Goal: Transaction & Acquisition: Purchase product/service

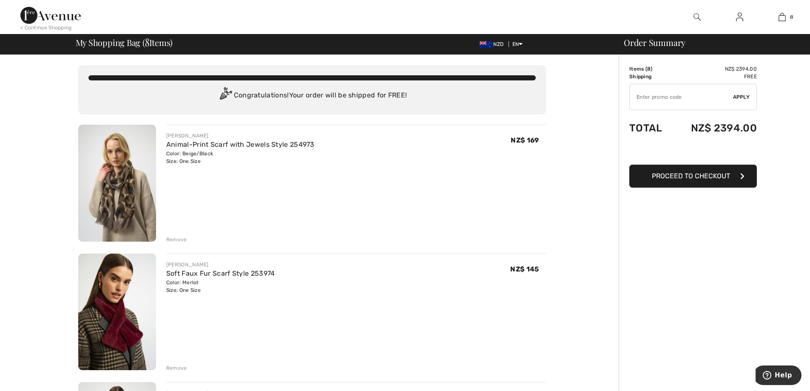
click at [637, 69] on td "Items ( 8 )" at bounding box center [650, 69] width 43 height 8
click at [734, 70] on td "NZ$ 2394.00" at bounding box center [714, 69] width 85 height 8
click at [629, 41] on div "Order Summary" at bounding box center [709, 42] width 191 height 9
click at [635, 45] on div "Order Summary" at bounding box center [709, 42] width 191 height 9
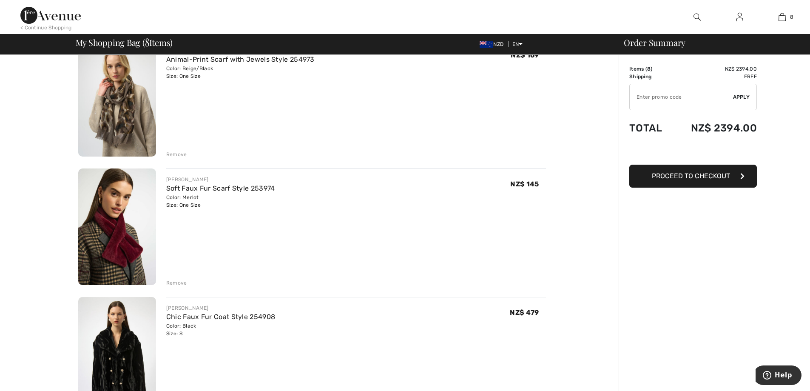
click at [175, 284] on div "Remove" at bounding box center [176, 283] width 21 height 8
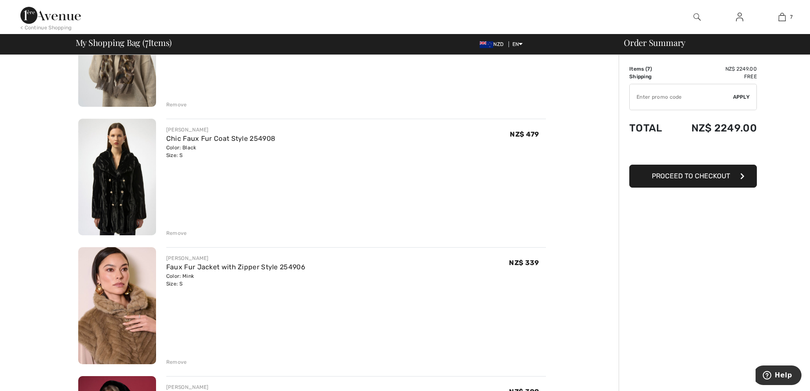
scroll to position [128, 0]
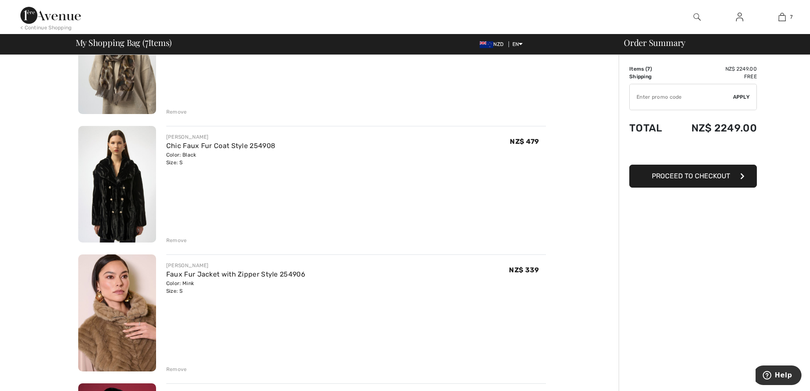
drag, startPoint x: 176, startPoint y: 237, endPoint x: 179, endPoint y: 233, distance: 4.4
click at [178, 236] on div "Remove" at bounding box center [356, 239] width 380 height 9
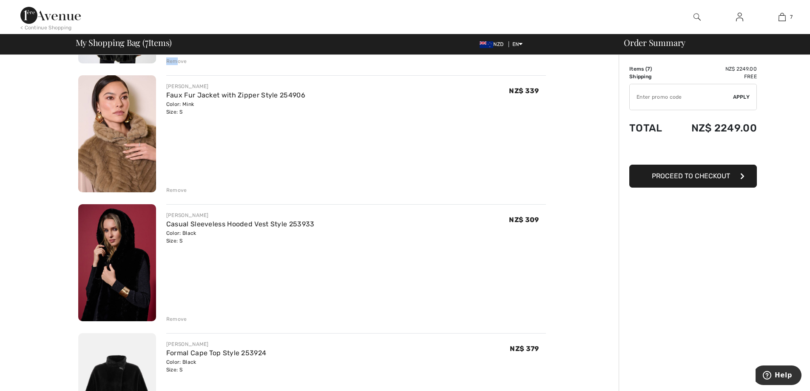
scroll to position [383, 0]
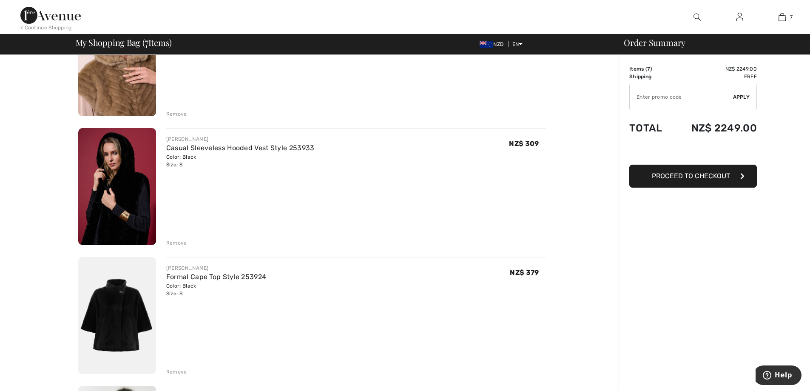
click at [118, 194] on img at bounding box center [117, 186] width 78 height 117
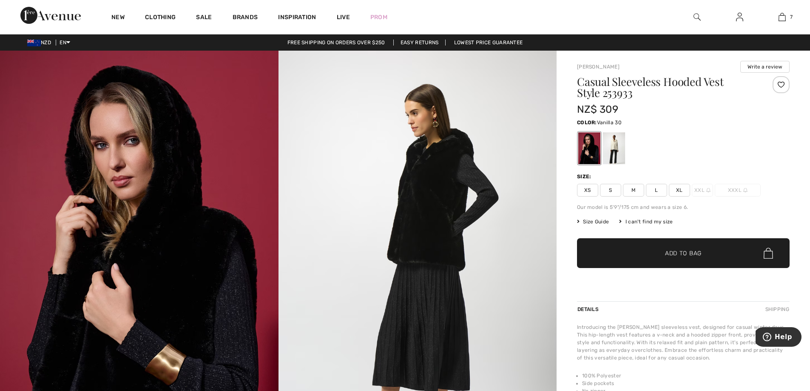
click at [615, 142] on div at bounding box center [614, 148] width 22 height 32
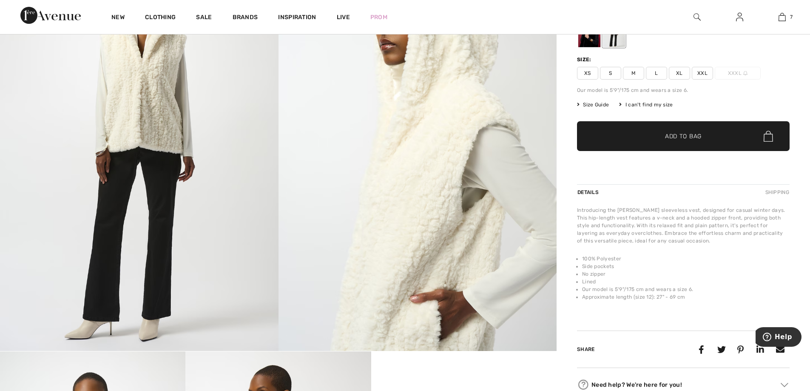
scroll to position [85, 0]
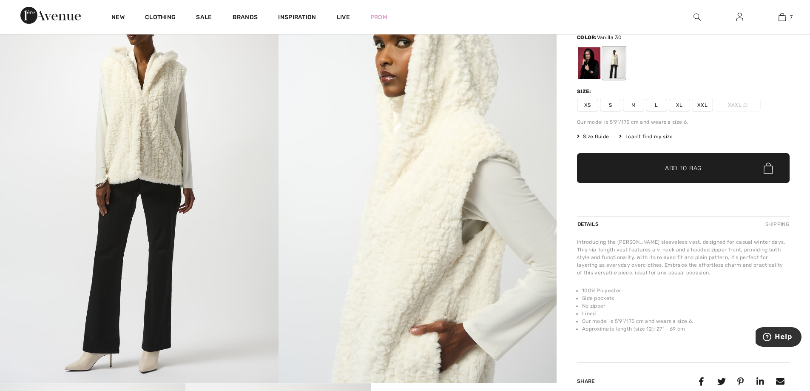
click at [672, 168] on span "Add to Bag" at bounding box center [683, 168] width 37 height 9
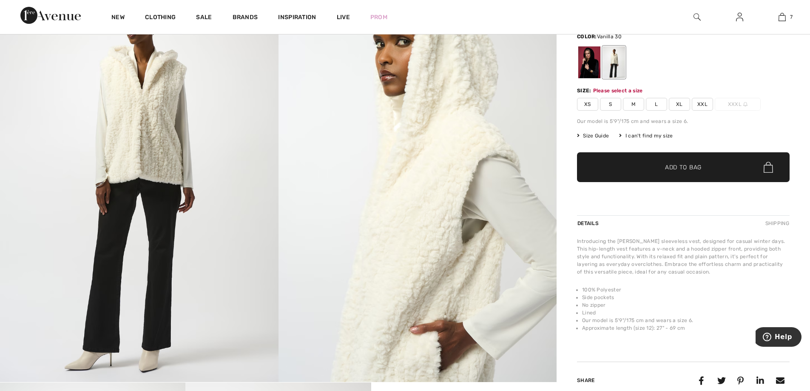
scroll to position [105, 0]
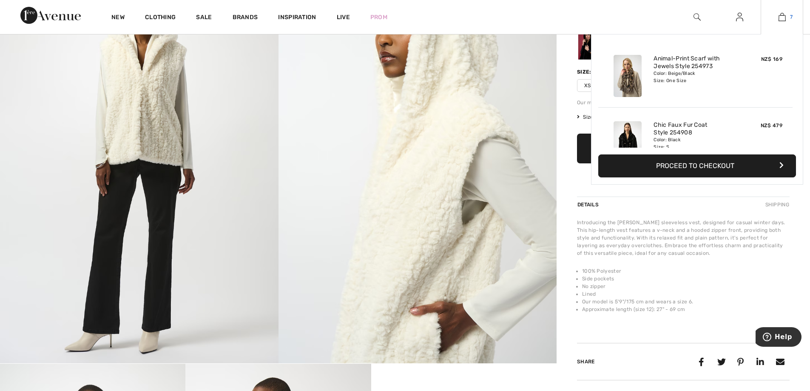
click at [781, 16] on img at bounding box center [782, 17] width 7 height 10
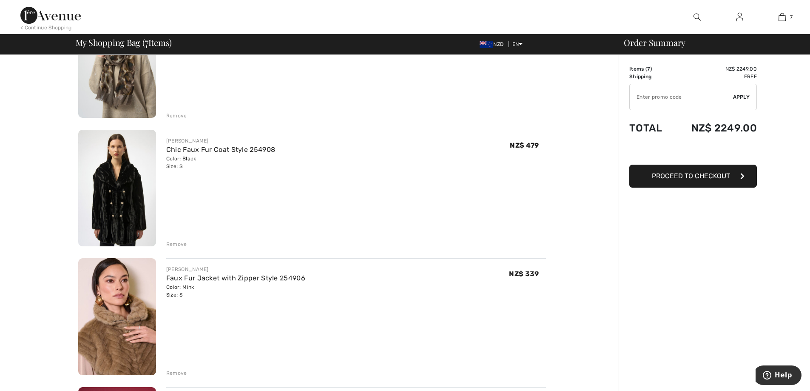
scroll to position [128, 0]
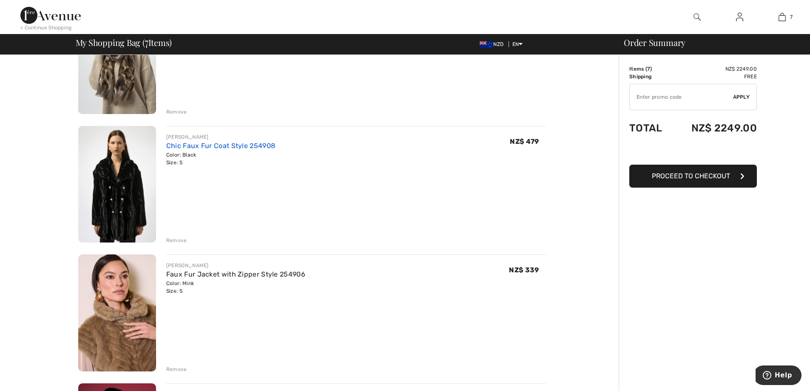
click at [216, 146] on link "Chic Faux Fur Coat Style 254908" at bounding box center [220, 146] width 109 height 8
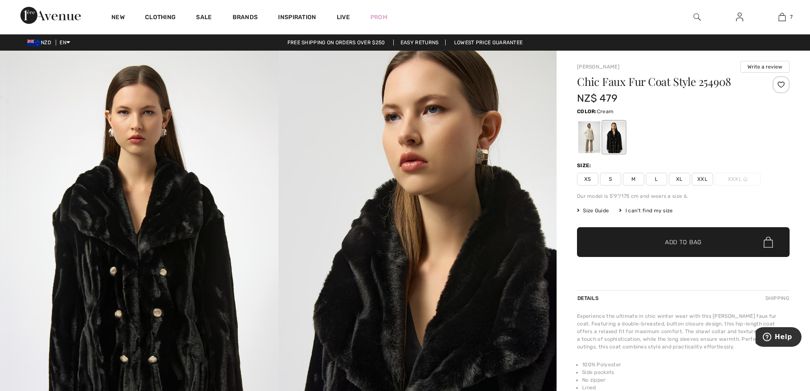
click at [588, 129] on div at bounding box center [589, 137] width 22 height 32
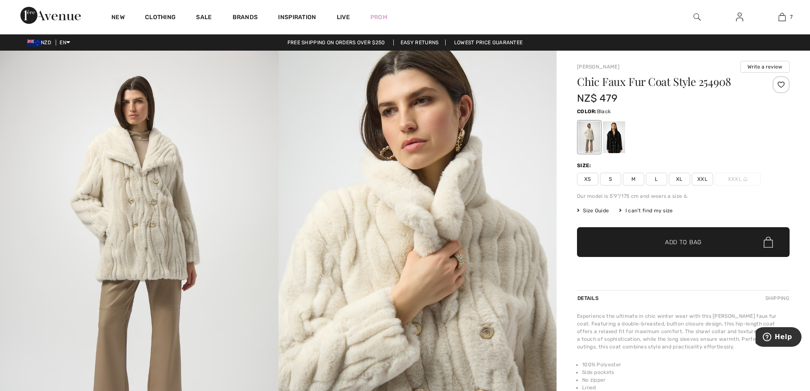
click at [616, 141] on div at bounding box center [614, 137] width 22 height 32
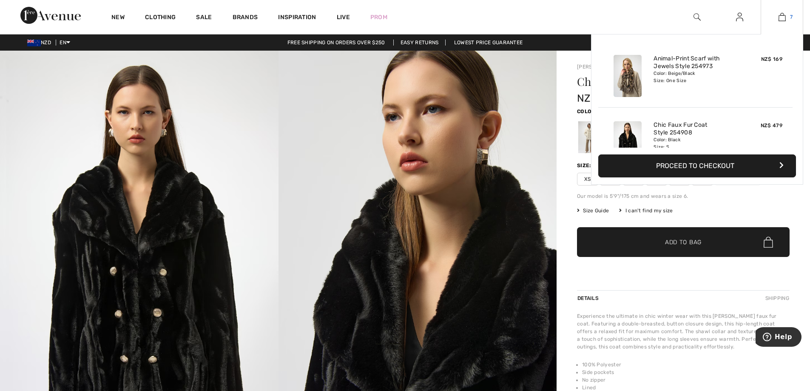
click at [786, 18] on link "7" at bounding box center [782, 17] width 42 height 10
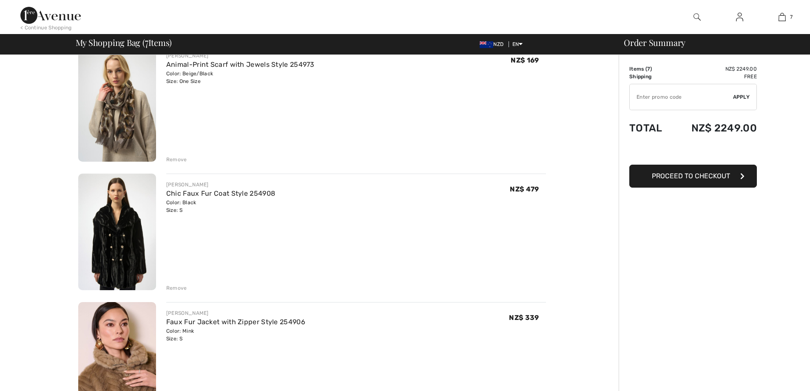
scroll to position [85, 0]
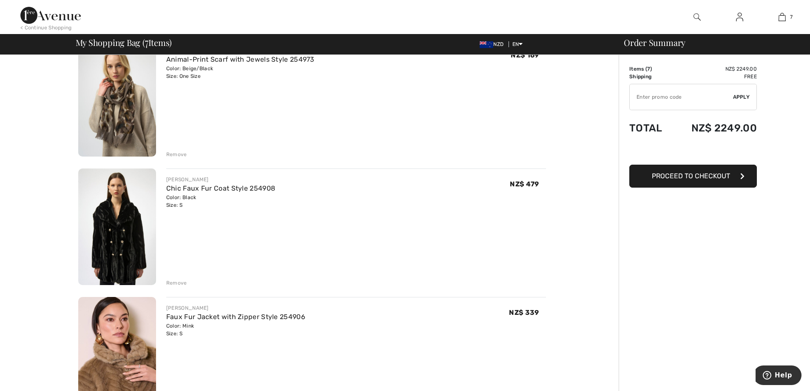
click at [180, 281] on div "Remove" at bounding box center [176, 283] width 21 height 8
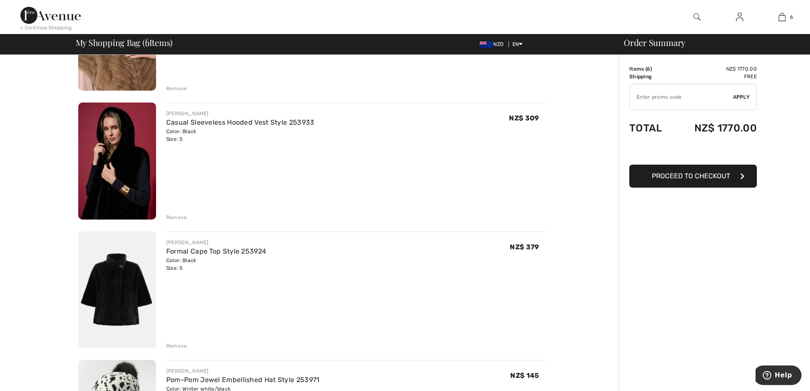
scroll to position [298, 0]
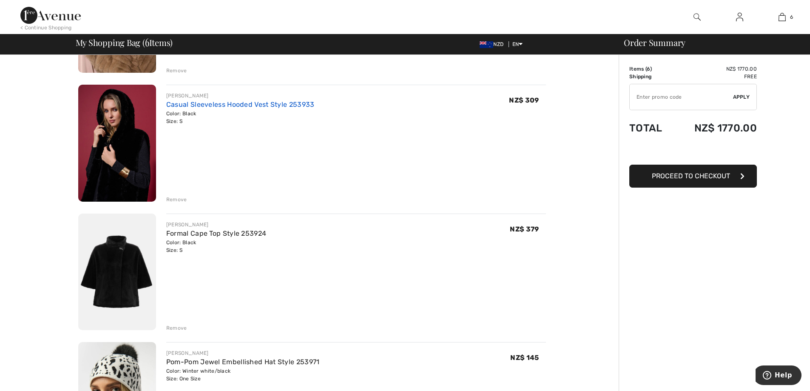
click at [210, 104] on link "Casual Sleeveless Hooded Vest Style 253933" at bounding box center [240, 104] width 148 height 8
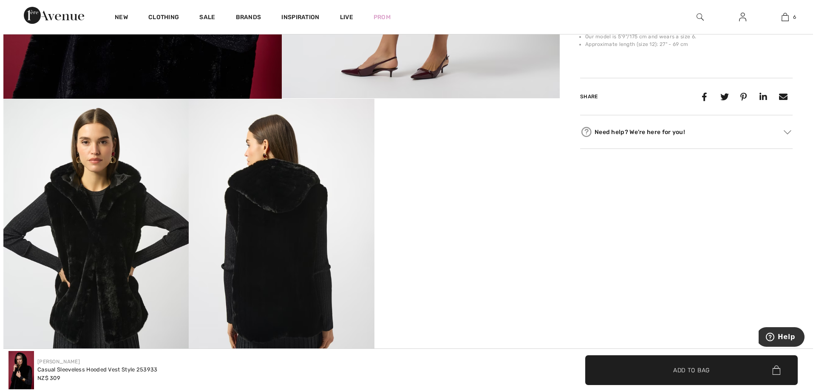
scroll to position [383, 0]
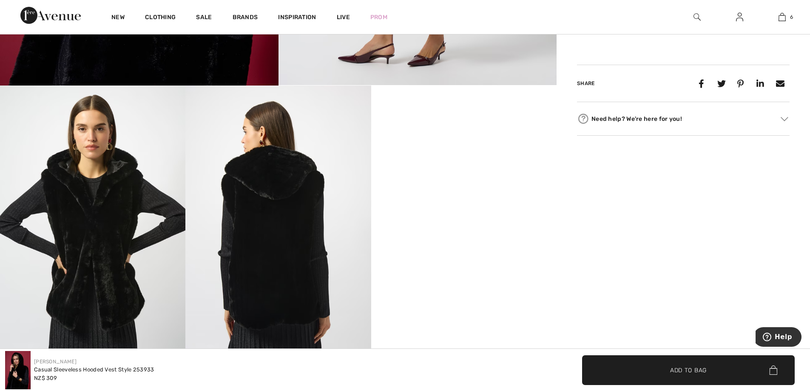
click at [117, 225] on img at bounding box center [92, 224] width 185 height 278
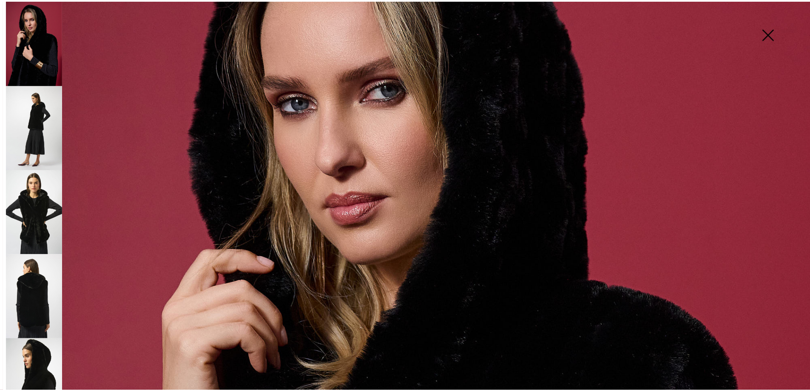
scroll to position [85, 0]
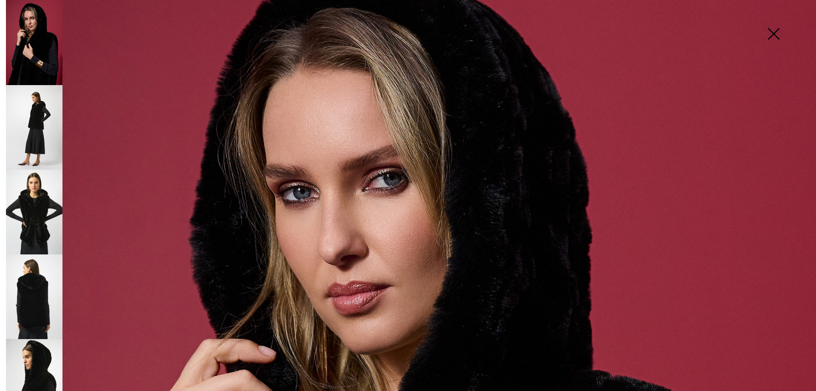
click at [773, 32] on img at bounding box center [774, 35] width 43 height 44
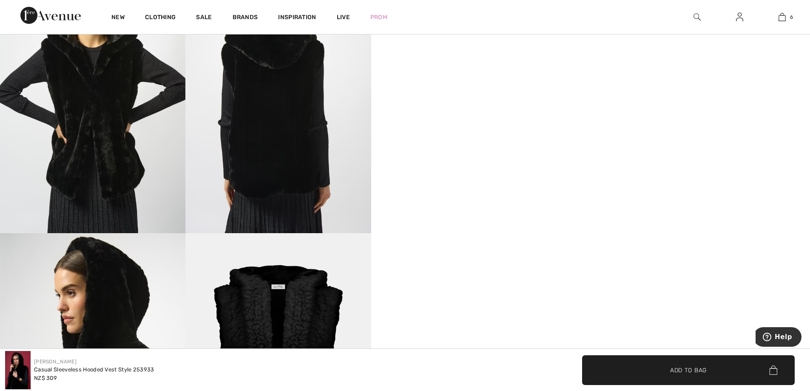
scroll to position [595, 0]
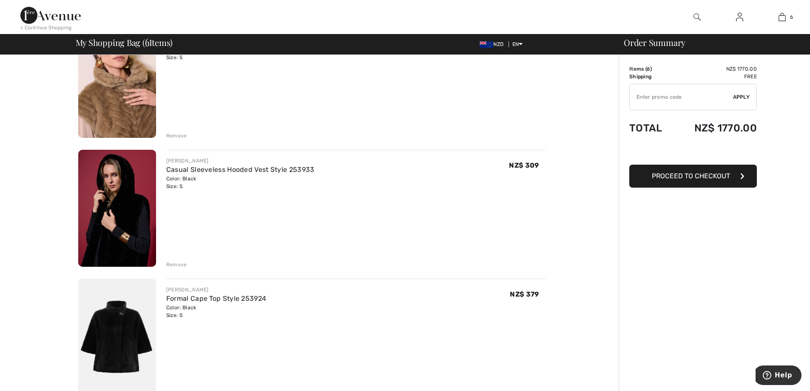
scroll to position [128, 0]
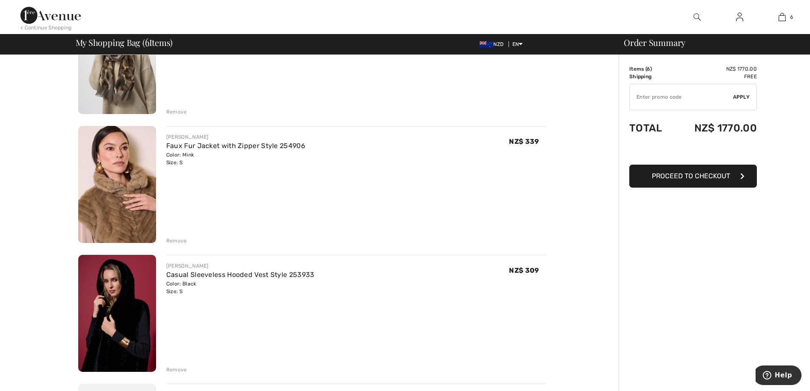
click at [121, 267] on img at bounding box center [117, 313] width 78 height 117
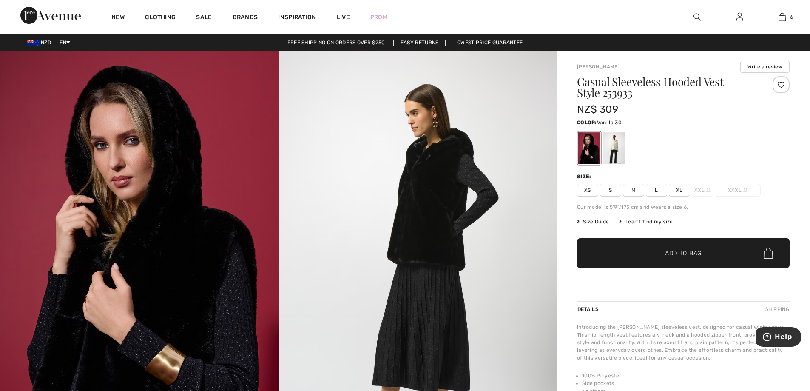
click at [611, 146] on div at bounding box center [614, 148] width 22 height 32
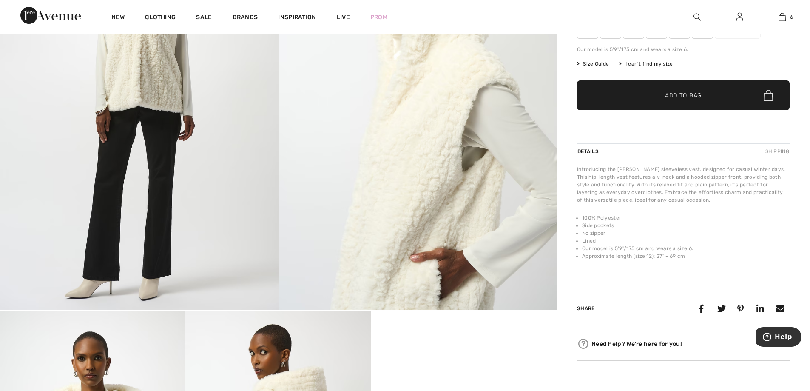
scroll to position [128, 0]
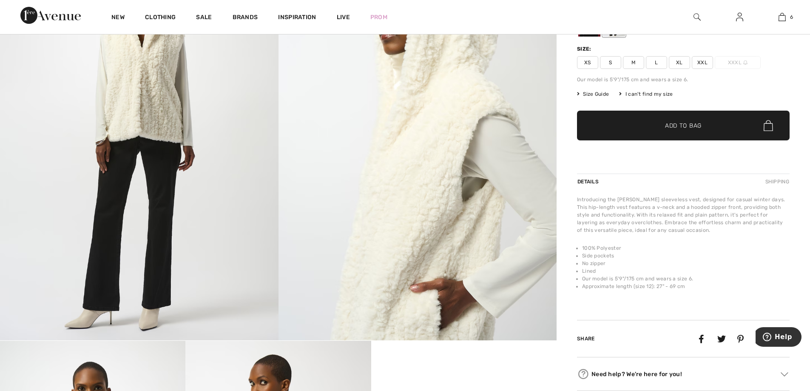
click at [682, 123] on span "Add to Bag" at bounding box center [683, 125] width 37 height 9
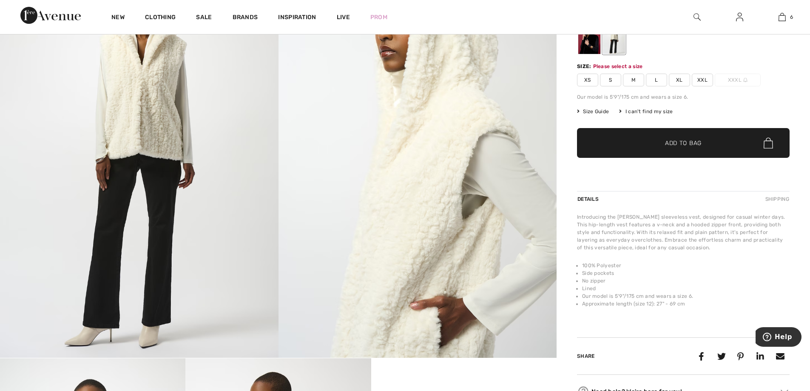
scroll to position [105, 0]
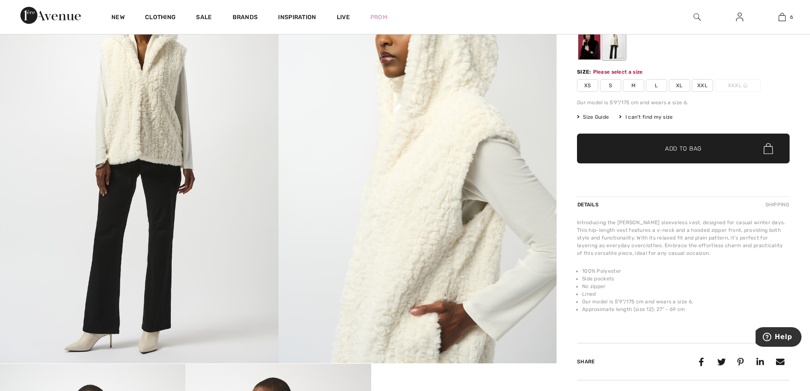
click at [608, 86] on span "S" at bounding box center [610, 85] width 21 height 13
click at [678, 145] on span "Add to Bag" at bounding box center [683, 148] width 37 height 9
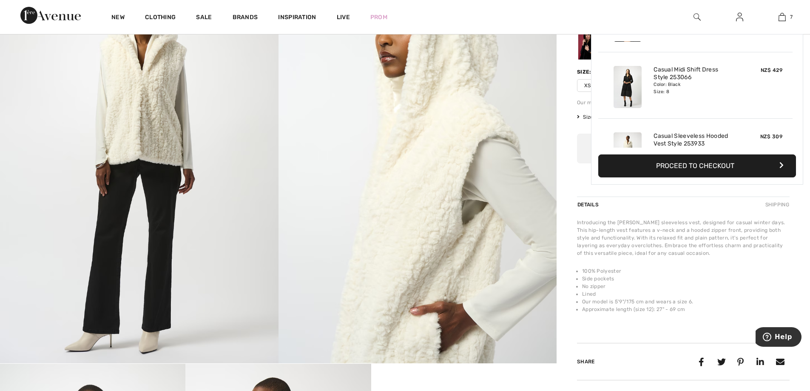
scroll to position [358, 0]
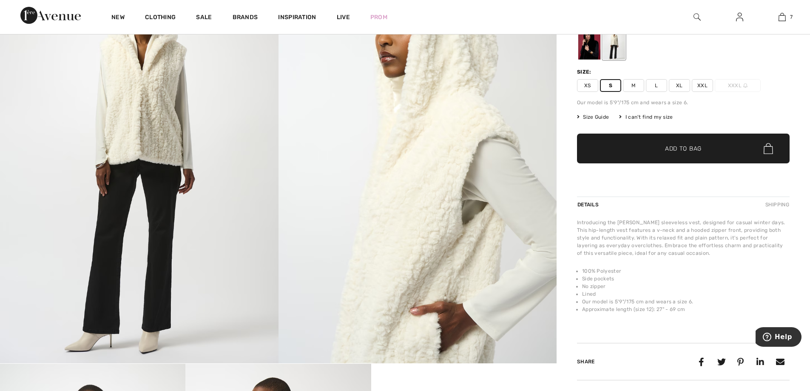
click at [678, 53] on div at bounding box center [683, 43] width 213 height 35
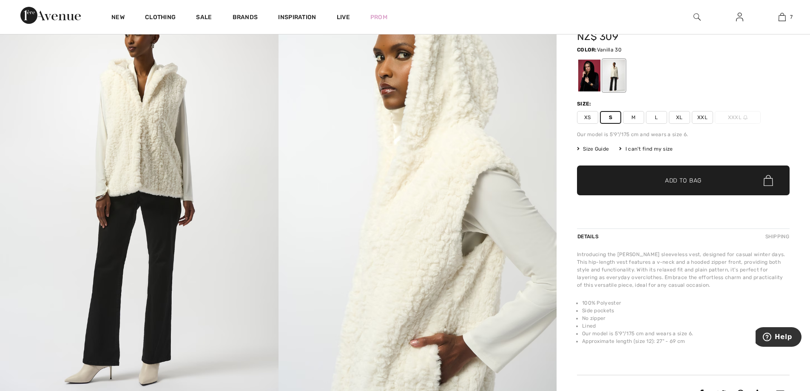
scroll to position [0, 0]
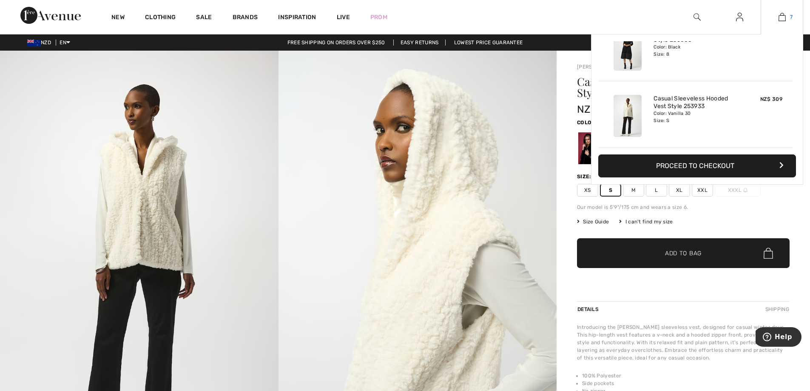
click at [782, 17] on img at bounding box center [782, 17] width 7 height 10
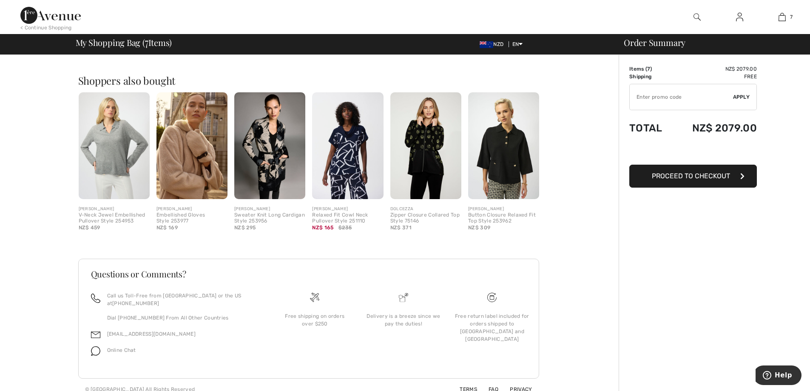
scroll to position [972, 0]
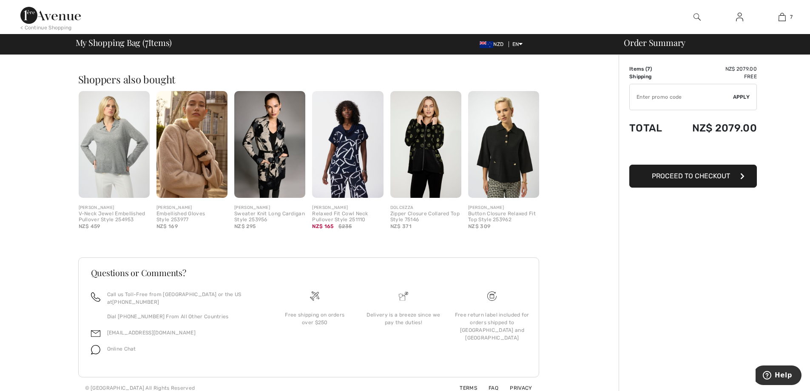
click at [60, 10] on img at bounding box center [50, 15] width 60 height 17
click at [62, 18] on img at bounding box center [50, 15] width 60 height 17
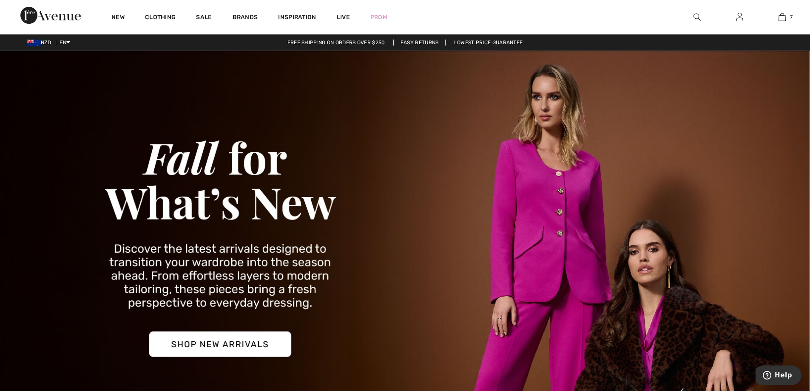
click at [26, 16] on img at bounding box center [50, 15] width 60 height 17
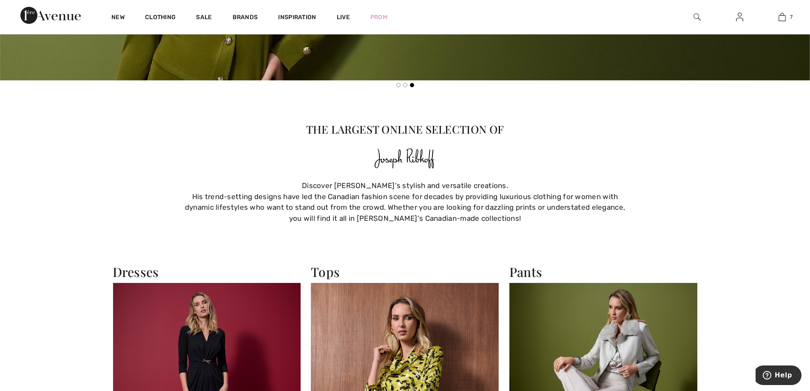
scroll to position [766, 0]
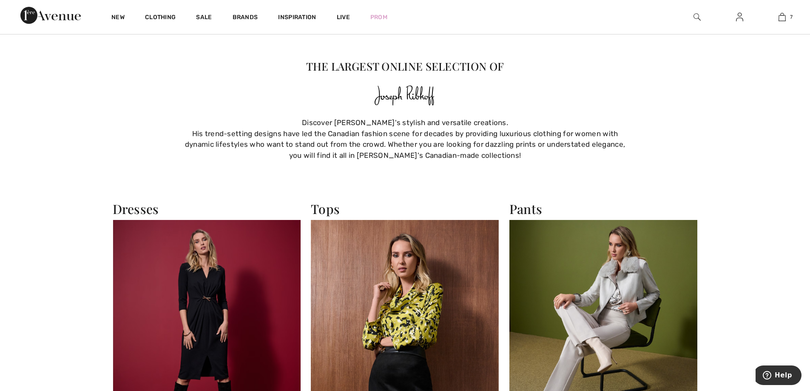
click at [201, 296] on img at bounding box center [207, 335] width 188 height 230
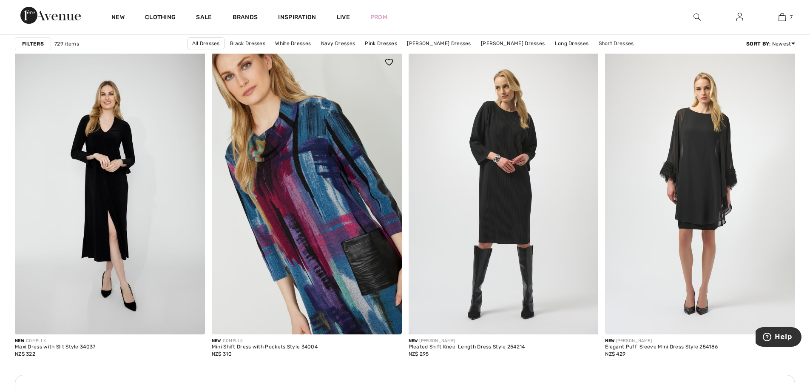
scroll to position [2211, 0]
